Goal: Transaction & Acquisition: Purchase product/service

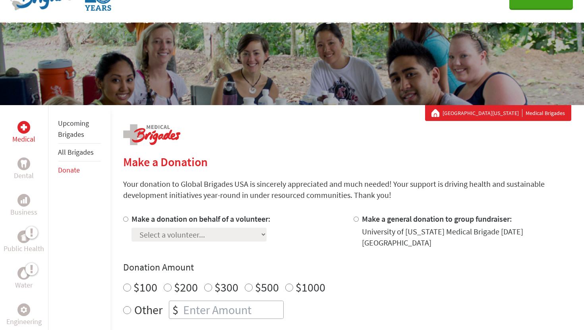
scroll to position [46, 0]
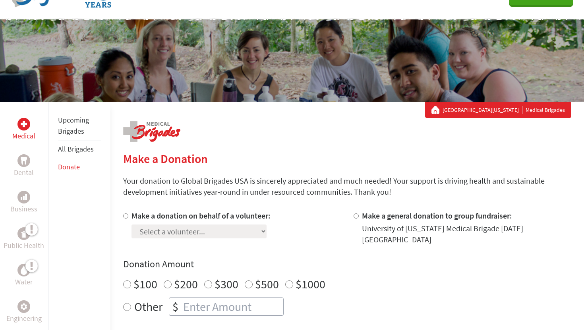
radio input "true"
click at [261, 302] on input "number" at bounding box center [232, 306] width 102 height 17
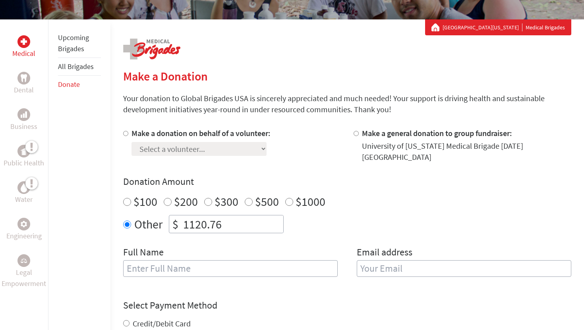
scroll to position [129, 0]
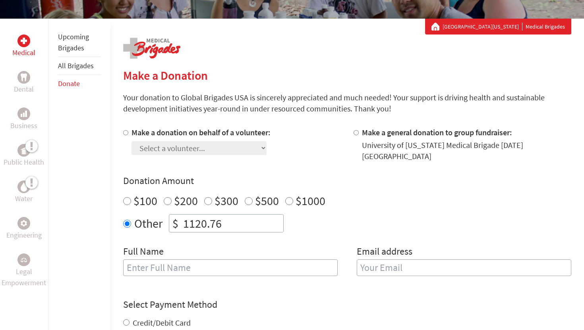
type input "1120.76"
click at [274, 260] on input "text" at bounding box center [230, 268] width 214 height 17
type input "Sydney Sweet"
click at [414, 260] on input "email" at bounding box center [464, 268] width 214 height 17
type input "[EMAIL_ADDRESS][DOMAIN_NAME]"
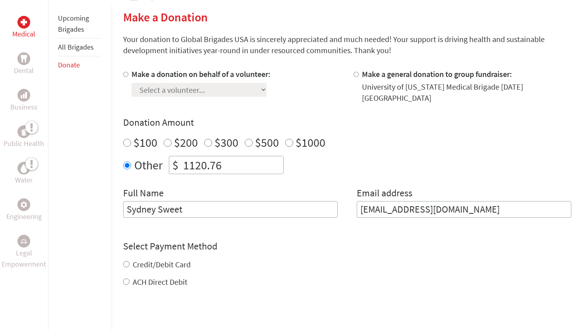
scroll to position [237, 0]
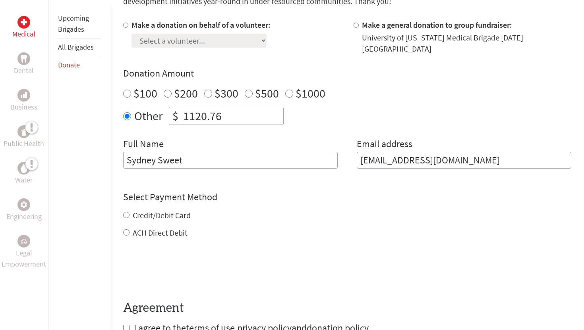
click at [168, 225] on form "Make a donation on behalf of a volunteer: Select a volunteer... [PERSON_NAME] […" at bounding box center [347, 176] width 448 height 315
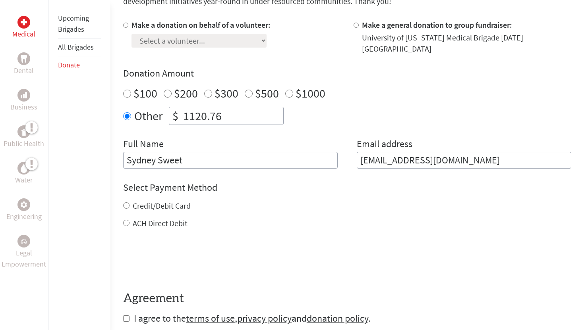
click at [156, 201] on label "Credit/Debit Card" at bounding box center [162, 206] width 58 height 10
click at [129, 202] on input "Credit/Debit Card" at bounding box center [126, 205] width 6 height 6
radio input "true"
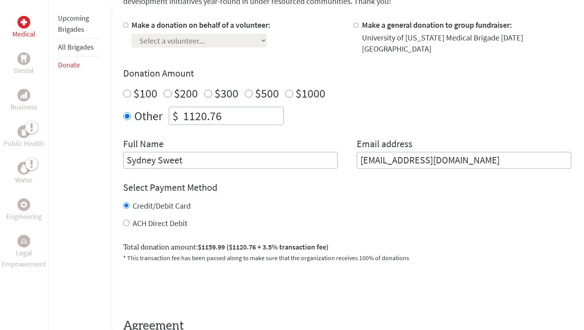
click at [150, 218] on label "ACH Direct Debit" at bounding box center [160, 223] width 55 height 10
click at [129, 220] on input "ACH Direct Debit" at bounding box center [126, 223] width 6 height 6
radio input "true"
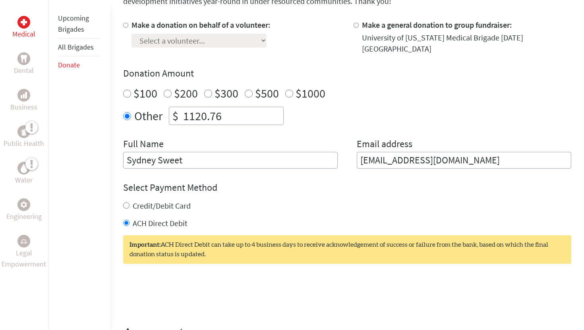
scroll to position [285, 0]
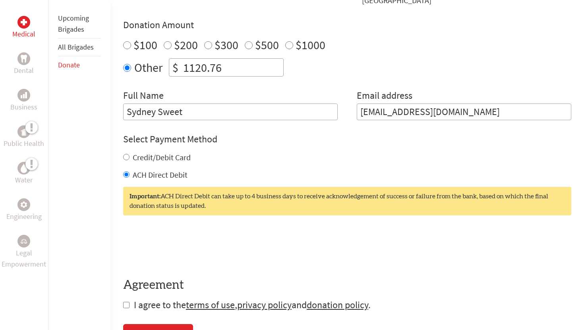
click at [125, 302] on input "checkbox" at bounding box center [126, 305] width 6 height 6
checkbox input "true"
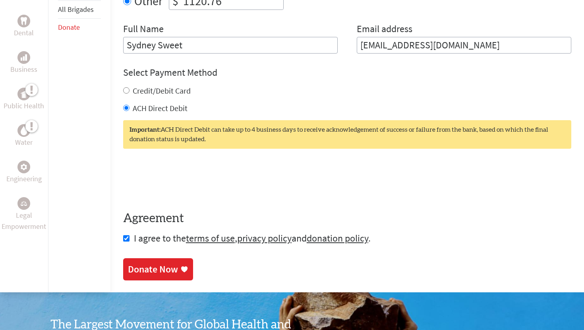
scroll to position [366, 0]
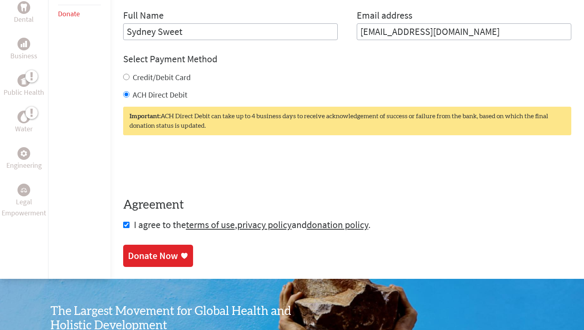
click at [160, 250] on div "Donate Now" at bounding box center [153, 256] width 50 height 13
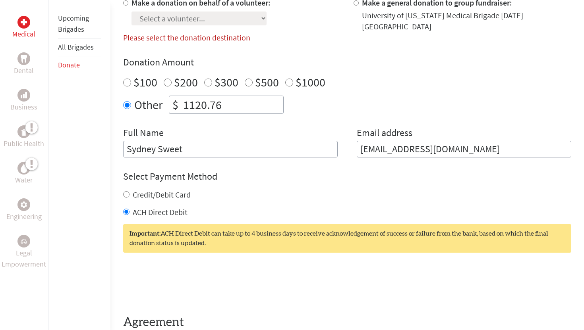
scroll to position [256, 0]
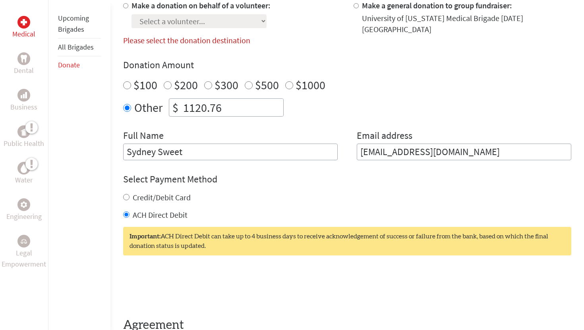
click at [165, 7] on label "Make a donation on behalf of a volunteer:" at bounding box center [200, 5] width 139 height 10
click at [128, 7] on input "Make a donation on behalf of a volunteer:" at bounding box center [125, 5] width 5 height 5
radio input "true"
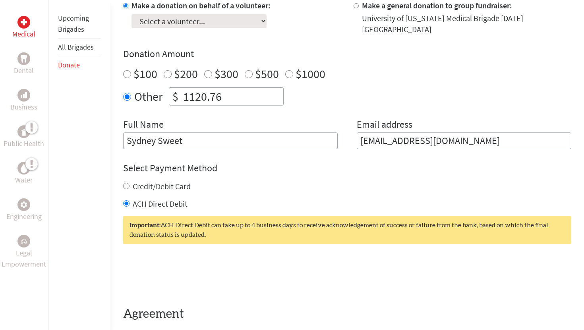
click at [164, 18] on select "Select a volunteer... [PERSON_NAME] [PERSON_NAME] [PERSON_NAME] Emercin [PERSON…" at bounding box center [198, 21] width 135 height 14
select select "5A8DCE1A-66DF-11EF-BF8B-42010A8A0043"
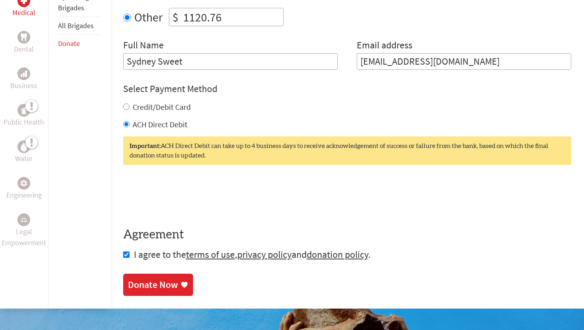
scroll to position [344, 0]
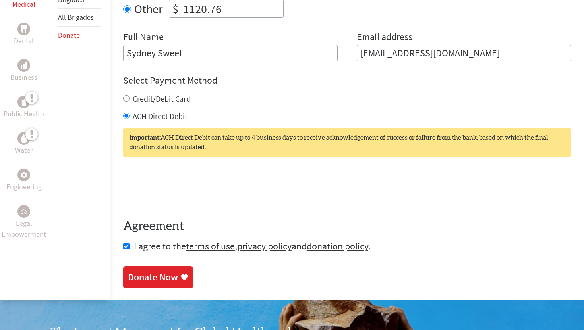
click at [147, 272] on div "Donate Now" at bounding box center [153, 277] width 50 height 13
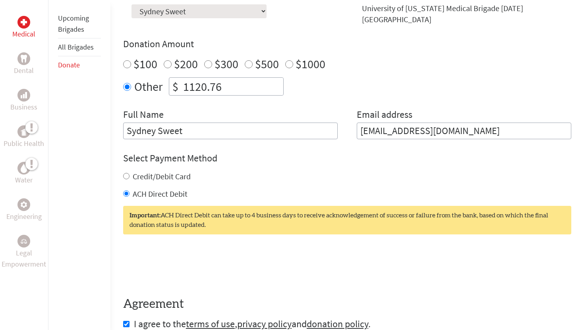
scroll to position [283, 0]
